Goal: Ask a question

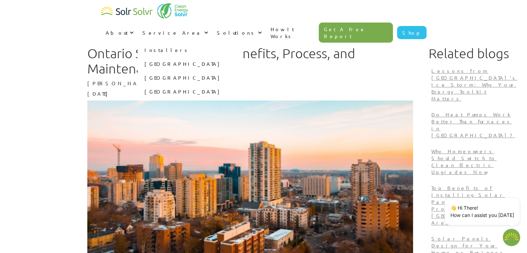
click at [242, 57] on link "[GEOGRAPHIC_DATA]" at bounding box center [190, 64] width 104 height 14
type textarea "x"
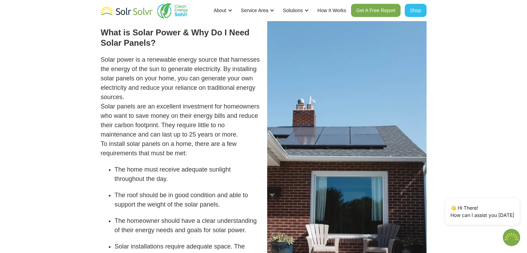
scroll to position [385, 0]
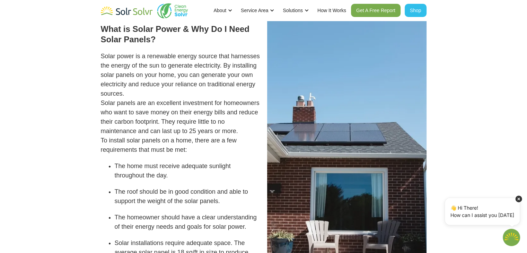
click at [486, 212] on p "👋 Hi There! How can I assist you today" at bounding box center [483, 211] width 64 height 15
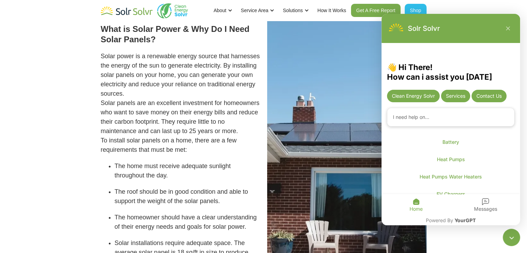
click at [431, 118] on textarea "Chatbot is open" at bounding box center [451, 117] width 128 height 19
type textarea "x"
type textarea "o"
type textarea "x"
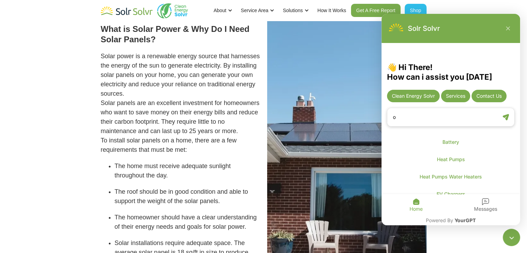
type textarea "on"
type textarea "x"
type textarea "on"
type textarea "x"
type textarea "on m"
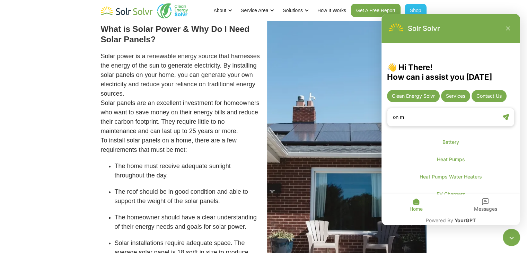
type textarea "x"
type textarea "on my"
type textarea "x"
type textarea "on my"
type textarea "x"
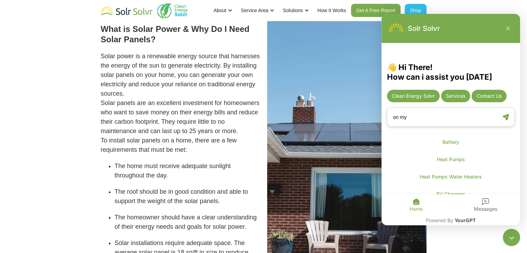
type textarea "on my s"
type textarea "x"
type textarea "on my so"
type textarea "x"
type textarea "on my sol"
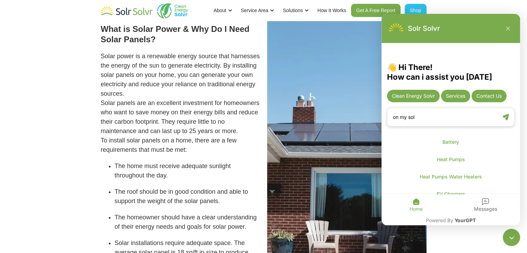
type textarea "x"
type textarea "on my sola"
type textarea "x"
type textarea "on my solar"
type textarea "x"
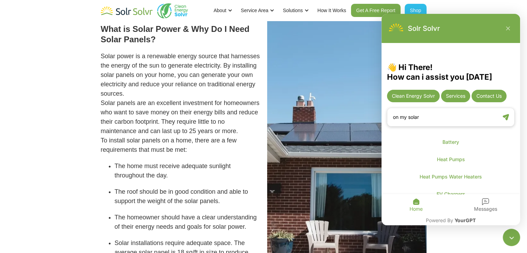
type textarea "on my solar"
type textarea "x"
type textarea "on my solar s"
type textarea "x"
type textarea "on my solar sy"
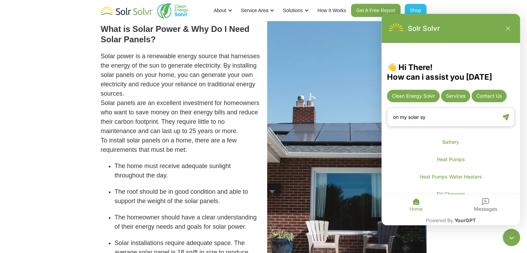
type textarea "x"
type textarea "on my solar sys"
type textarea "x"
type textarea "on my solar syst"
type textarea "x"
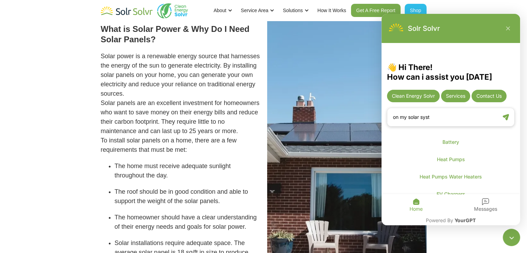
type textarea "on my solar syste"
type textarea "x"
type textarea "on my solar system"
click at [500, 121] on div "Chatbot is open" at bounding box center [506, 117] width 13 height 13
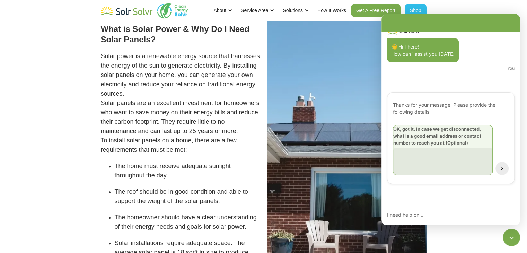
type textarea "x"
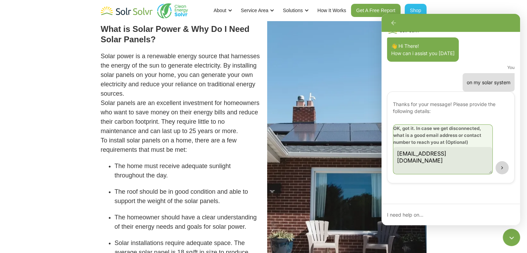
type textarea "veigaz28@gmail.com"
click at [501, 167] on icon "Chatbot is open" at bounding box center [502, 167] width 5 height 5
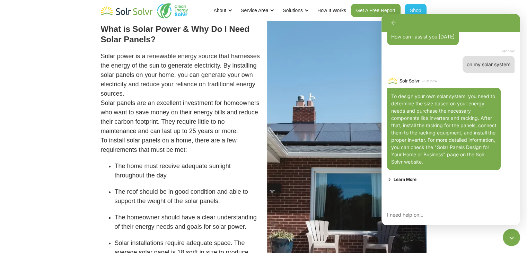
scroll to position [27, 0]
click at [405, 212] on textarea "Chatbot is open" at bounding box center [448, 215] width 132 height 12
type textarea "x"
type textarea "i"
type textarea "x"
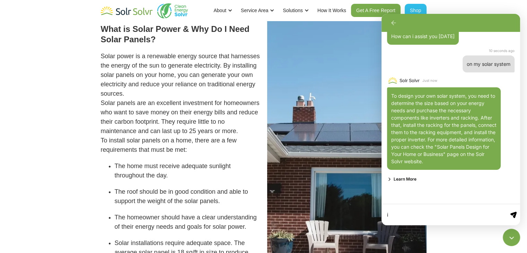
type textarea "i"
type textarea "x"
type textarea "i h"
type textarea "x"
type textarea "i ha"
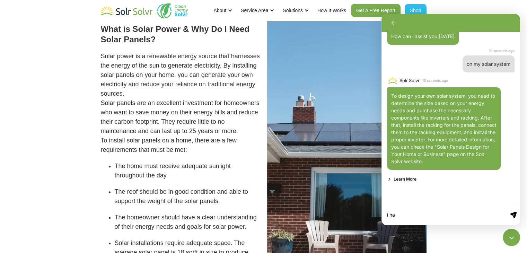
type textarea "x"
type textarea "i hav"
type textarea "x"
type textarea "i have"
type textarea "x"
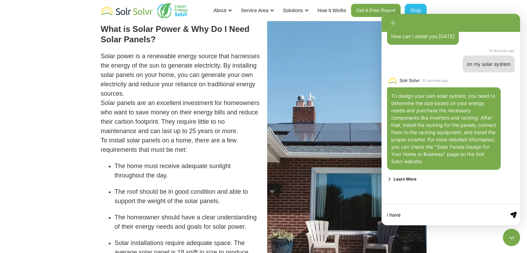
type textarea "i have"
type textarea "x"
type textarea "i have s"
type textarea "x"
type textarea "i have so"
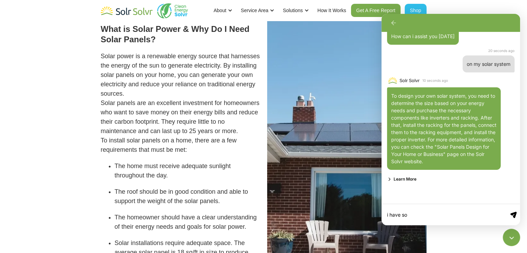
type textarea "x"
type textarea "i have sol"
type textarea "x"
type textarea "i have sola"
type textarea "x"
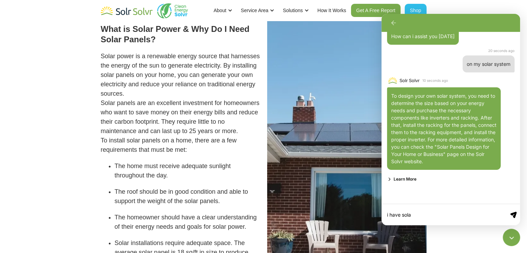
type textarea "i have solar"
type textarea "x"
type textarea "i have solar"
type textarea "x"
type textarea "i have solar s"
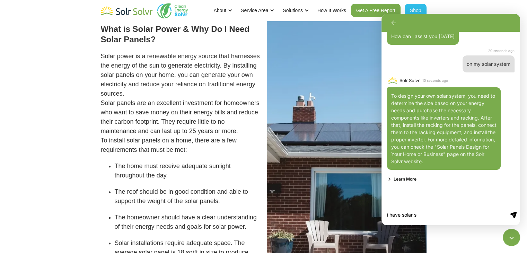
type textarea "x"
type textarea "i have solar sy"
type textarea "x"
type textarea "i have solar sys"
type textarea "x"
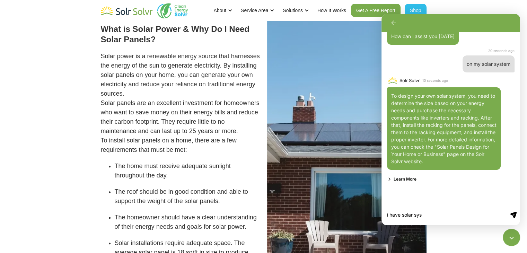
type textarea "i have solar syst"
type textarea "x"
type textarea "i have solar syste"
type textarea "x"
type textarea "i have solar system"
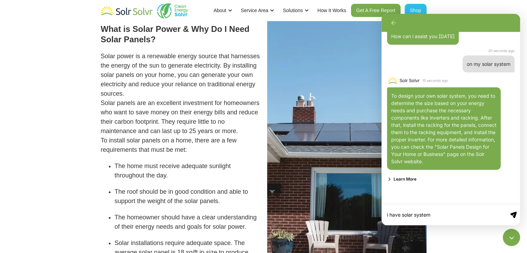
type textarea "x"
type textarea "i have solar system"
type textarea "x"
type textarea "i have solar system i"
type textarea "x"
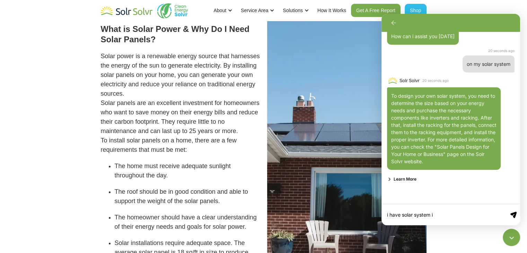
type textarea "i have solar system it"
type textarea "x"
type textarea "i have solar system it"
type textarea "x"
type textarea "i have solar system it n"
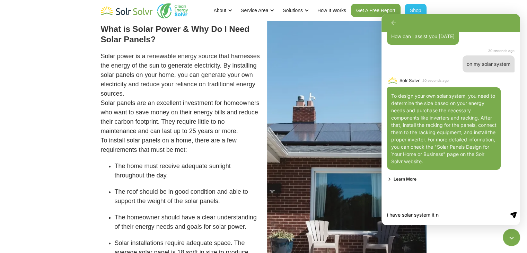
type textarea "x"
type textarea "i have solar system it ne"
type textarea "x"
type textarea "i have solar system it nee"
type textarea "x"
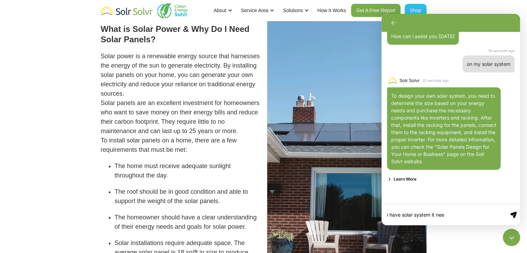
type textarea "i have solar system it need"
type textarea "x"
type textarea "i have solar system it needs"
type textarea "x"
type textarea "i have solar system it needs"
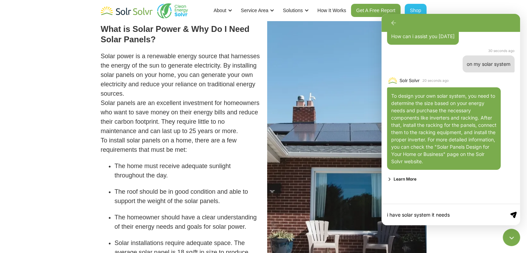
type textarea "x"
type textarea "i have solar system it needs r"
type textarea "x"
type textarea "i have solar system it needs re"
type textarea "x"
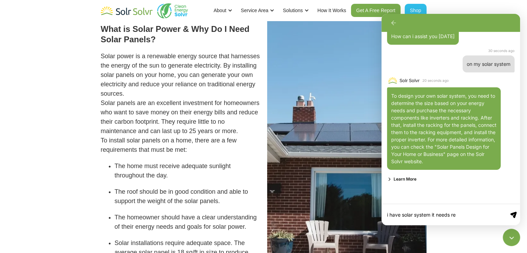
type textarea "i have solar system it needs rep"
type textarea "x"
type textarea "i have solar system it needs repa"
type textarea "x"
type textarea "i have solar system it needs repai"
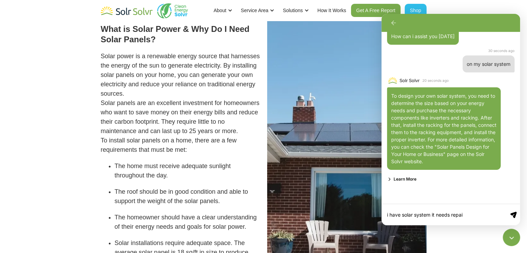
type textarea "x"
type textarea "i have solar system it needs repair"
type textarea "x"
type textarea "i have solar system it needs repair"
click at [515, 213] on icon "Chatbot is open" at bounding box center [514, 215] width 6 height 6
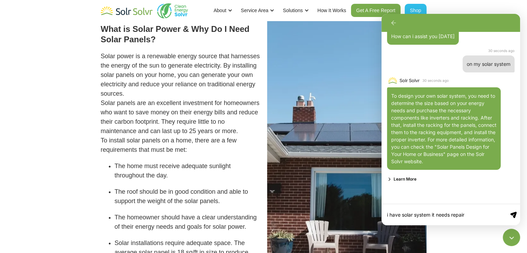
type textarea "x"
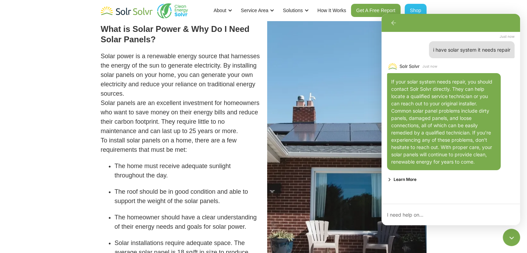
scroll to position [178, 0]
click at [460, 7] on div "About About Solar About Clean Energy Solutions About Solr Solvr Meet the Team B…" at bounding box center [263, 10] width 527 height 21
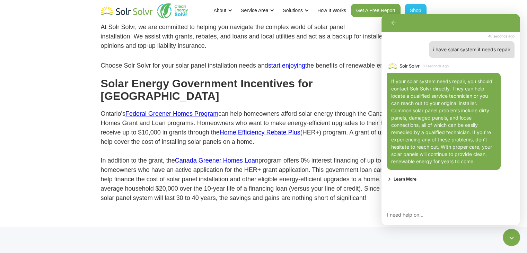
scroll to position [1996, 0]
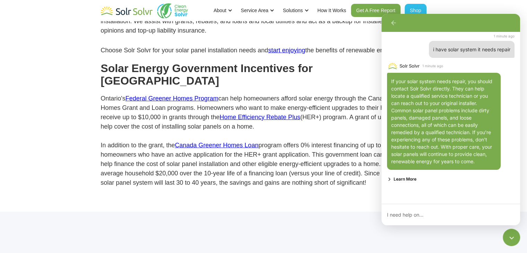
type textarea "x"
